Goal: Complete application form: Complete application form

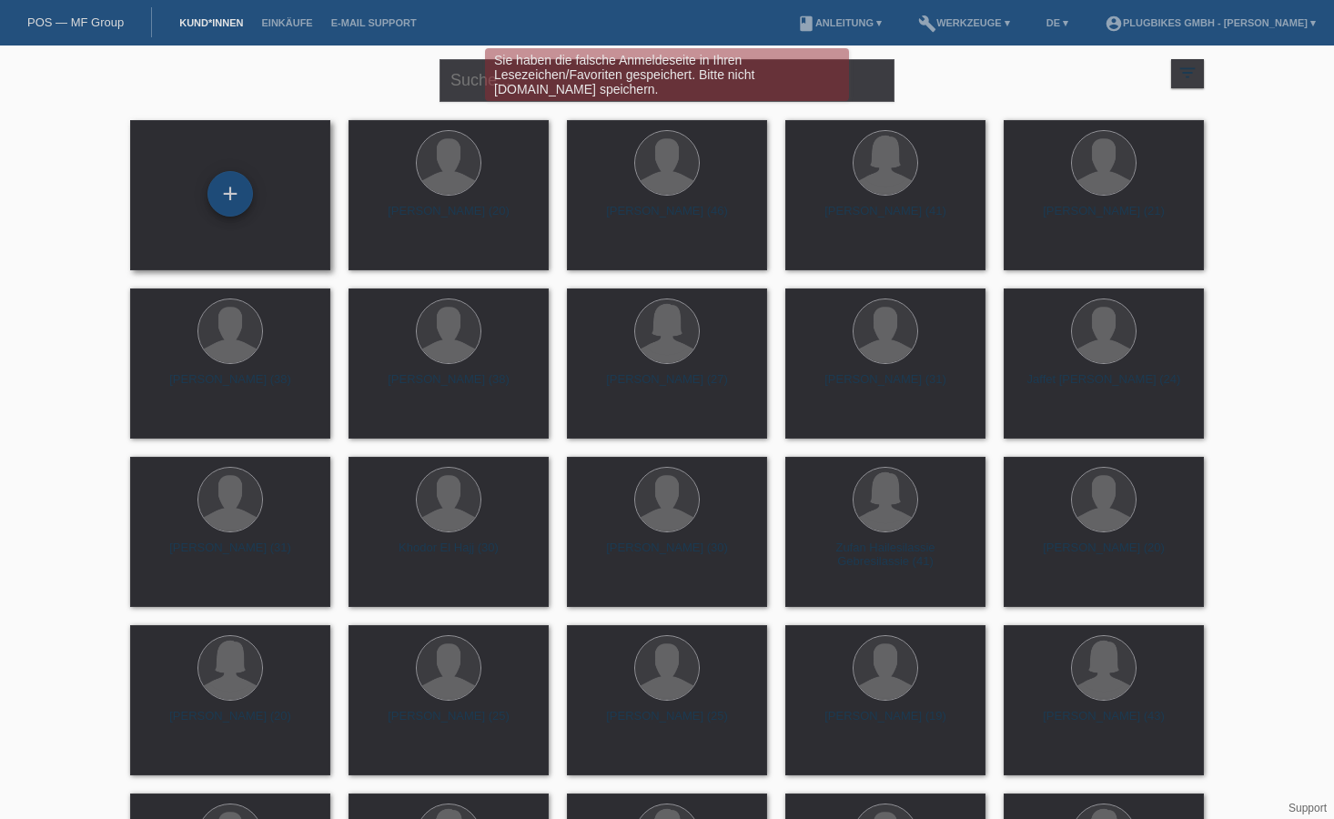
click at [234, 213] on div "+" at bounding box center [230, 194] width 46 height 46
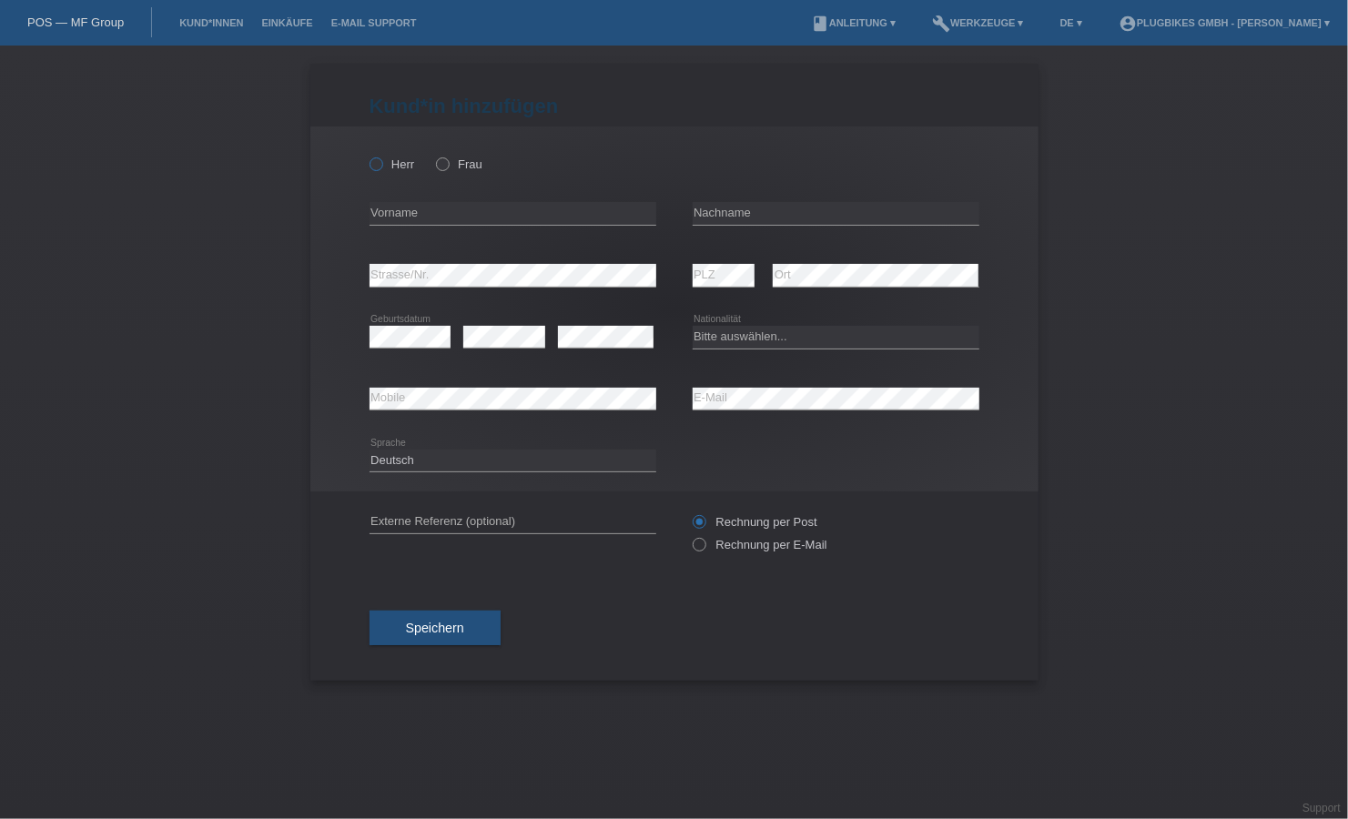
click at [366, 155] on icon at bounding box center [366, 155] width 0 height 0
click at [381, 167] on input "Herr" at bounding box center [375, 163] width 12 height 12
radio input "true"
click at [467, 223] on input "text" at bounding box center [512, 213] width 287 height 23
type input "Yu"
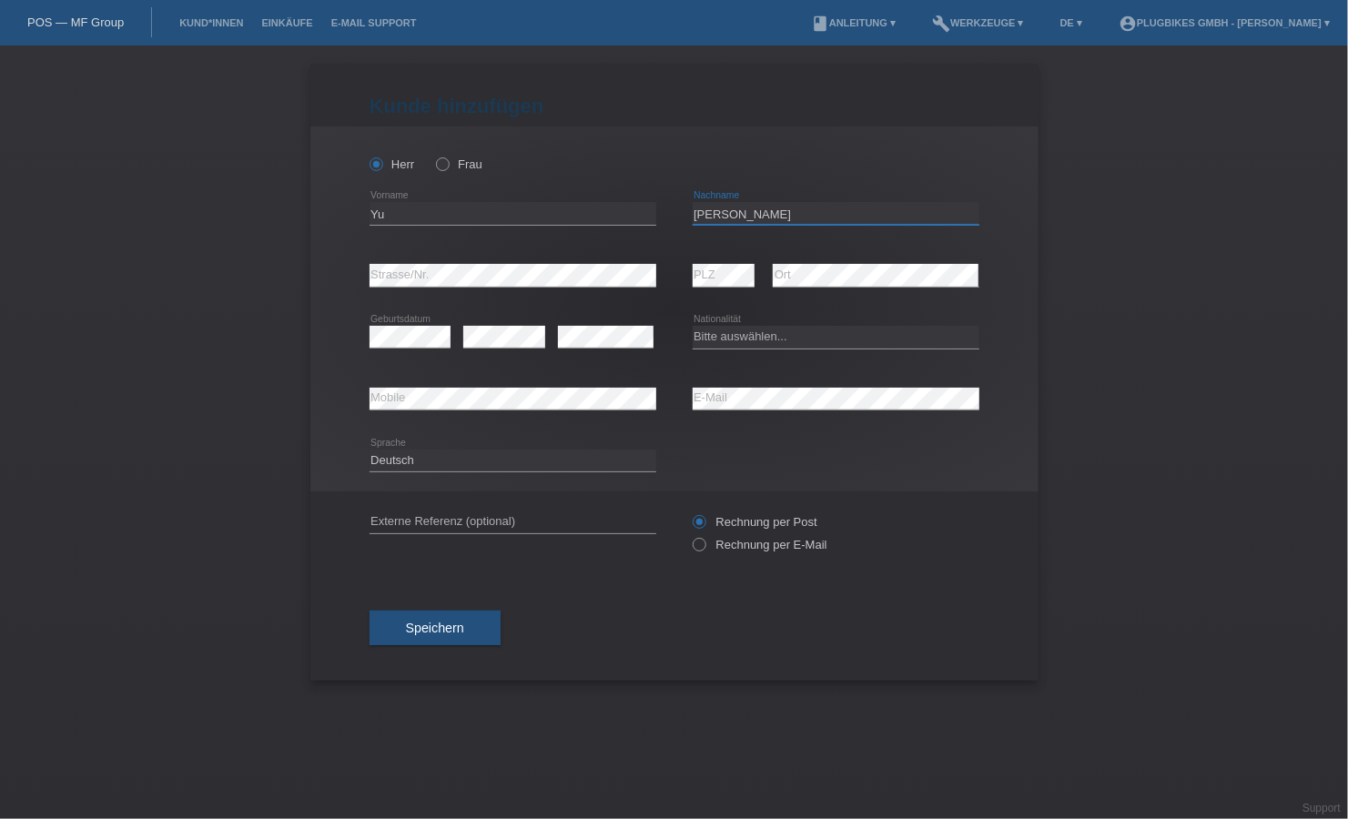
type input "Xi"
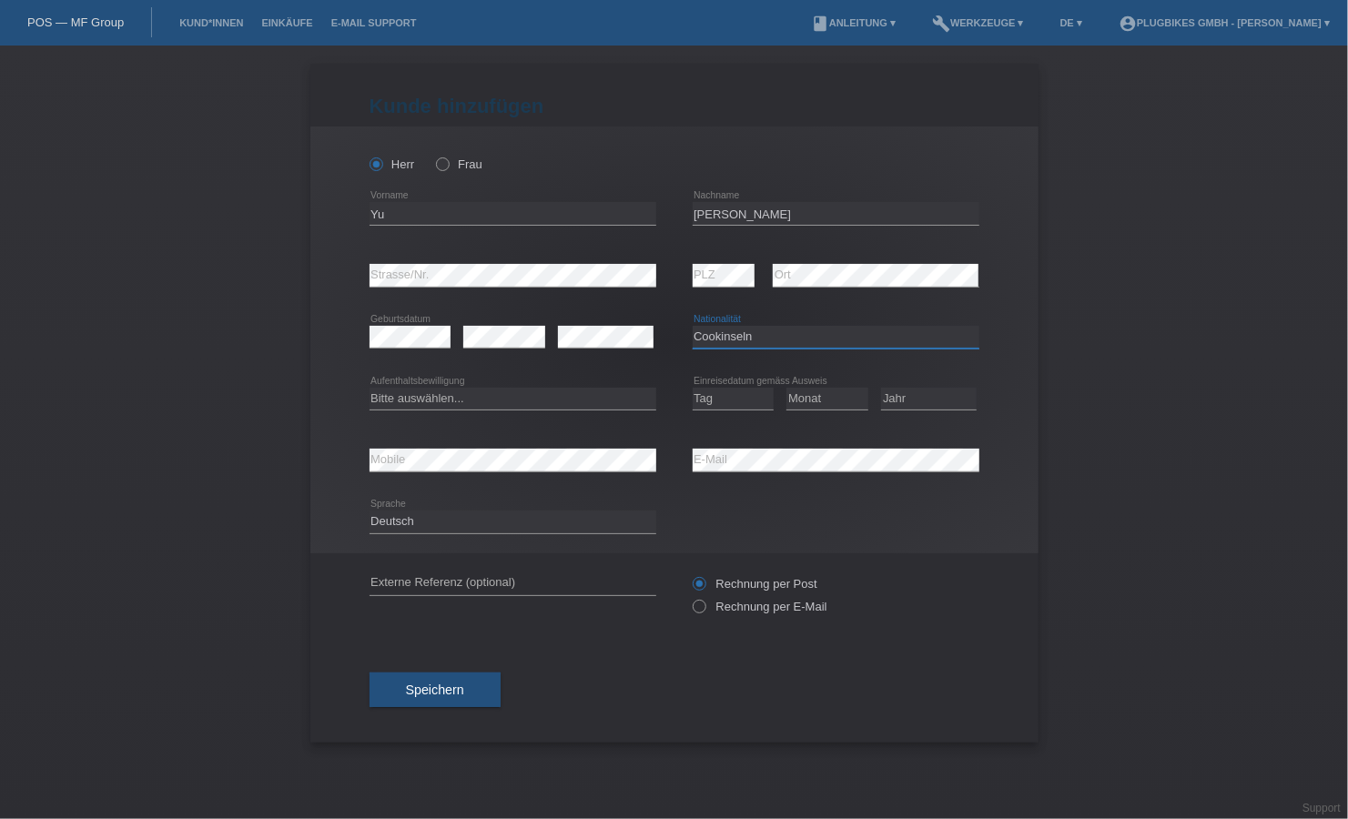
select select "CN"
select select "B"
select select "29"
click at [784, 417] on div "Tag 01 02 03 04 05 06 07 08 09 10 11 12 13 14 15 16 17 18 19 20 21 22 23 24 25 …" at bounding box center [836, 400] width 287 height 62
click at [796, 400] on select "Monat 01 02 03 04 05 06 07 08 09 10 11" at bounding box center [827, 399] width 82 height 22
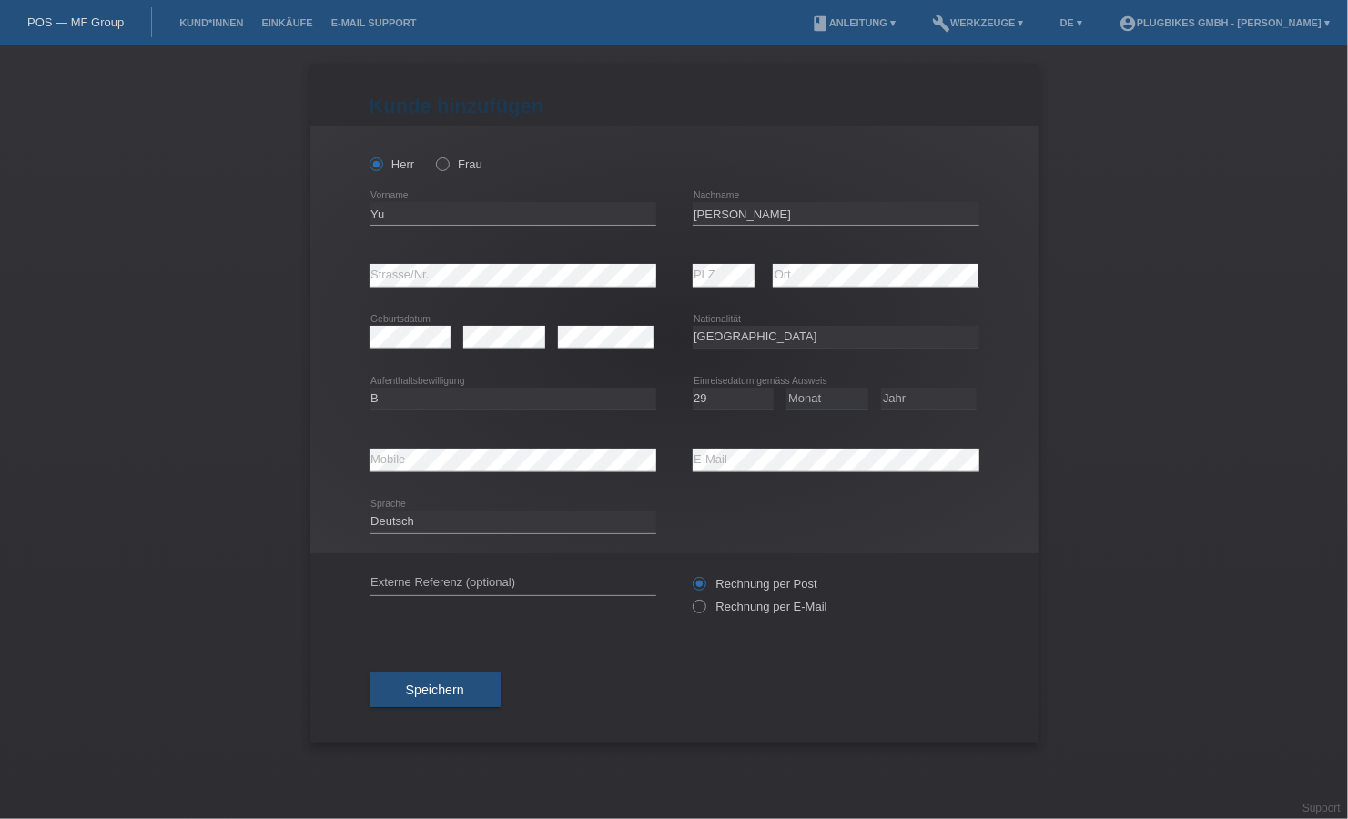
select select "02"
click at [786, 388] on select "Monat 01 02 03 04 05 06 07 08 09 10 11" at bounding box center [827, 399] width 82 height 22
click at [895, 400] on select "Jahr 2025 2024 2023 2022 2021 2020 2019 2018 2017 2016 2015 2014 2013 2012 2011…" at bounding box center [929, 399] width 96 height 22
select select "2004"
click at [881, 388] on select "Jahr 2025 2024 2023 2022 2021 2020 2019 2018 2017 2016 2015 2014 2013 2012 2011…" at bounding box center [929, 399] width 96 height 22
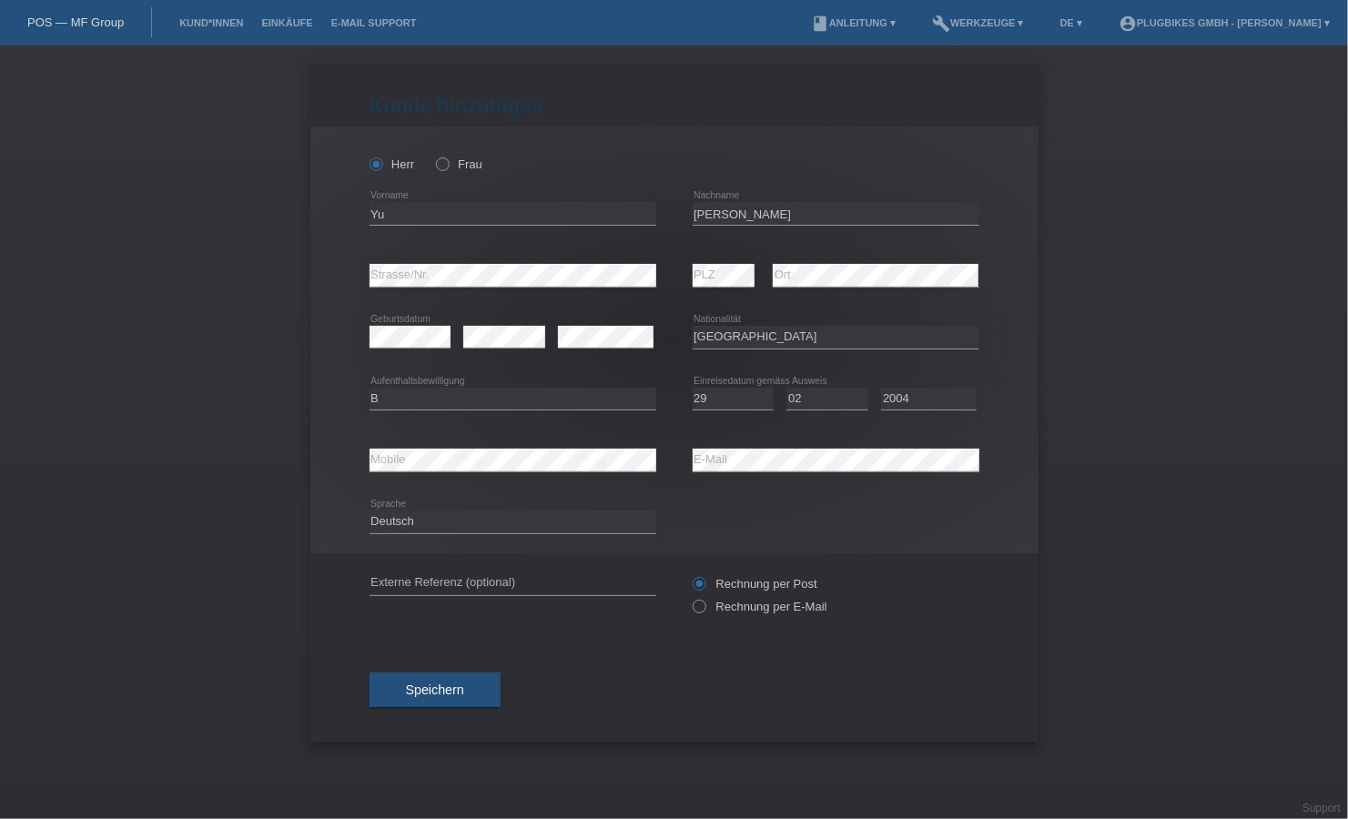
click at [439, 473] on div "error Mobile" at bounding box center [512, 461] width 287 height 62
click at [430, 692] on span "Speichern" at bounding box center [435, 690] width 58 height 15
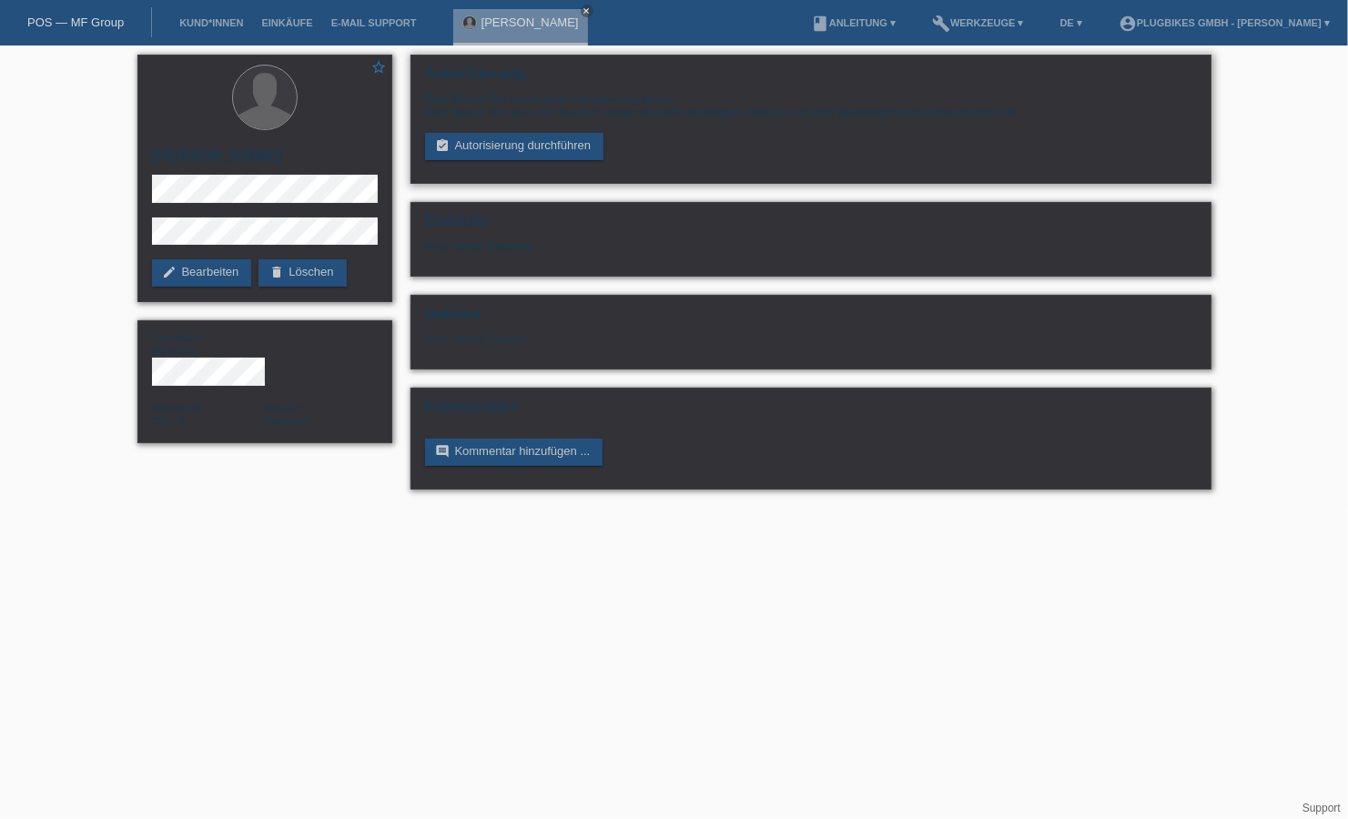
click at [531, 132] on div "Bitte führen Sie zuerst eine Autorisierung durch. Bitte lassen Sie sich vom Kun…" at bounding box center [811, 126] width 772 height 68
click at [523, 139] on link "assignment_turned_in Autorisierung durchführen" at bounding box center [514, 146] width 179 height 27
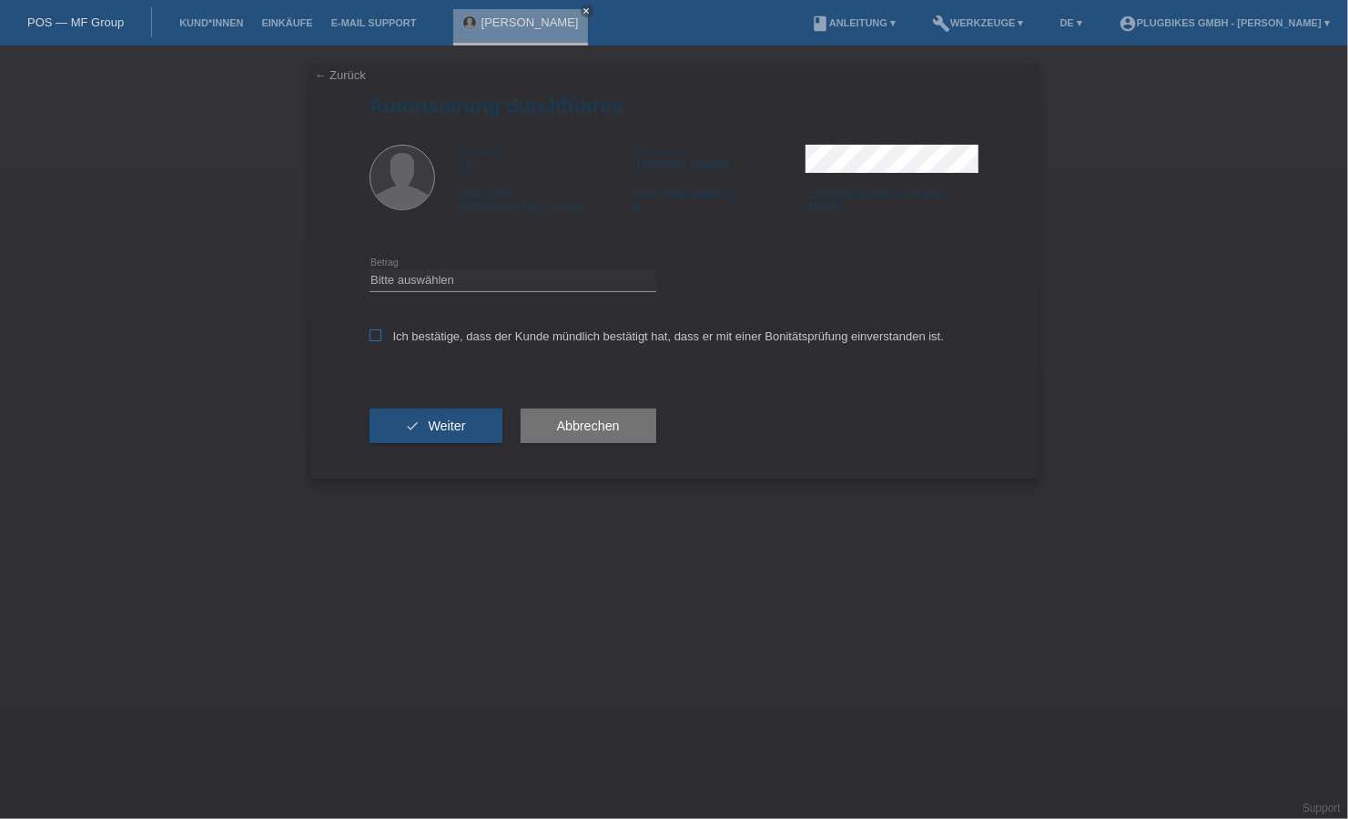
click at [390, 337] on label "Ich bestätige, dass der Kunde mündlich bestätigt hat, dass er mit einer Bonität…" at bounding box center [656, 336] width 575 height 14
click at [381, 337] on input "Ich bestätige, dass der Kunde mündlich bestätigt hat, dass er mit einer Bonität…" at bounding box center [375, 335] width 12 height 12
checkbox input "true"
click at [418, 274] on select "Bitte auswählen CHF 1.00 - CHF 499.00 CHF 500.00 - CHF 1'999.00 CHF 2'000.00 - …" at bounding box center [512, 280] width 287 height 22
click at [430, 385] on div "check Weiter" at bounding box center [435, 426] width 133 height 106
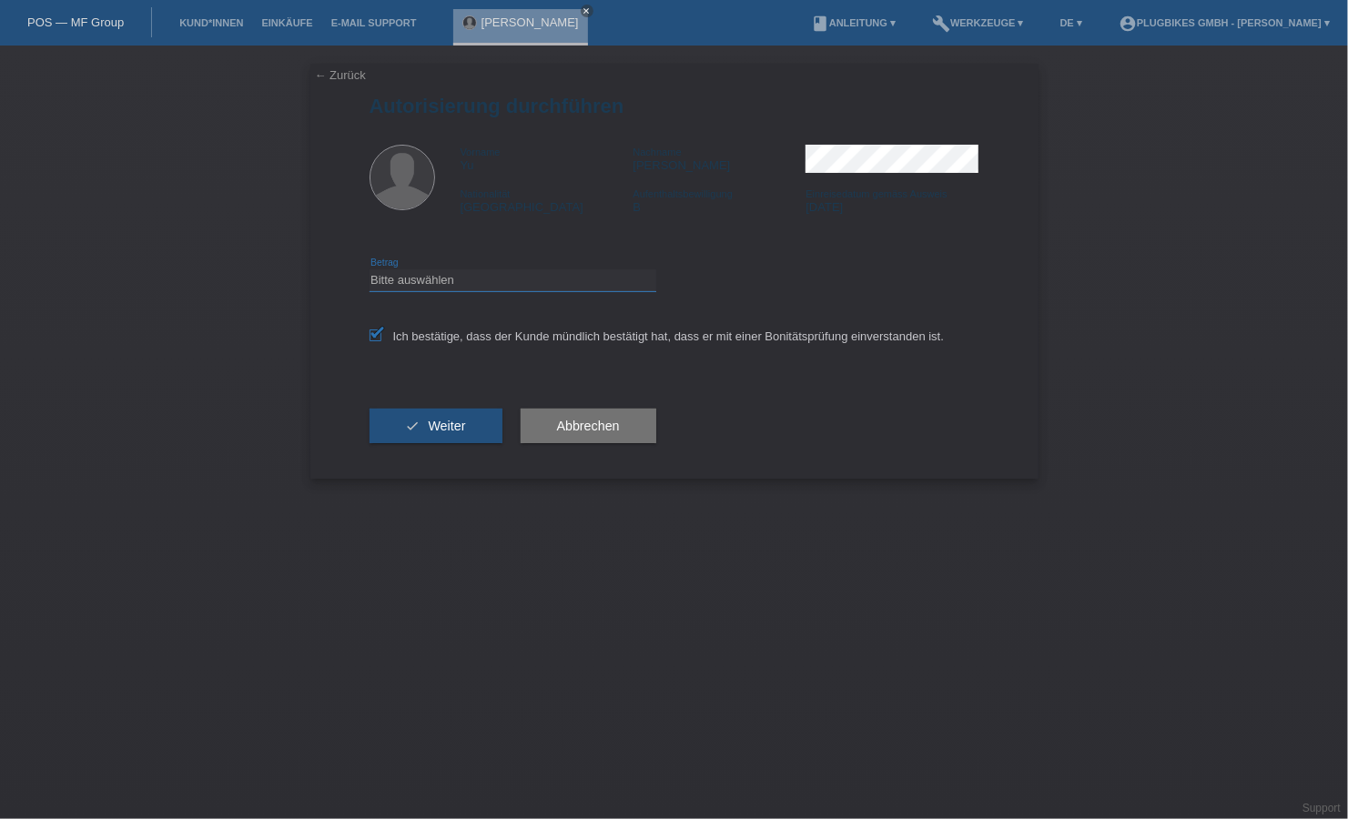
click at [435, 287] on select "Bitte auswählen CHF 1.00 - CHF 499.00 CHF 500.00 - CHF 1'999.00 CHF 2'000.00 - …" at bounding box center [512, 280] width 287 height 22
select select "3"
click at [369, 269] on select "Bitte auswählen CHF 1.00 - CHF 499.00 CHF 500.00 - CHF 1'999.00 CHF 2'000.00 - …" at bounding box center [512, 280] width 287 height 22
click at [431, 415] on button "check Weiter" at bounding box center [435, 426] width 133 height 35
